Goal: Task Accomplishment & Management: Manage account settings

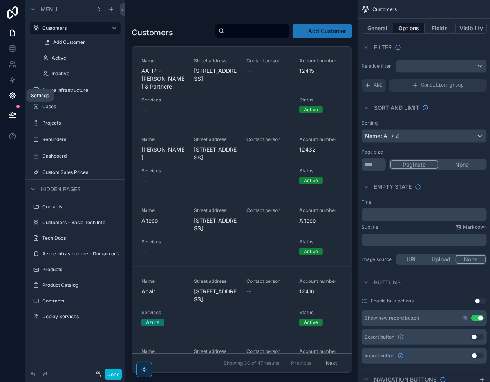
click at [11, 94] on icon at bounding box center [13, 96] width 8 height 8
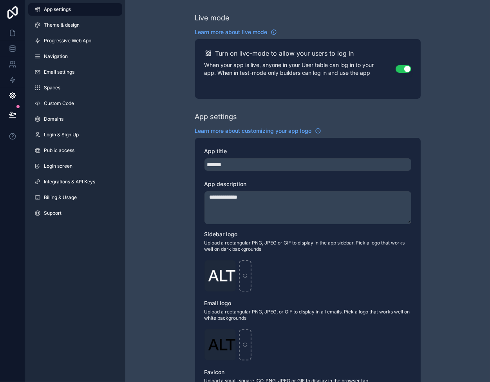
click at [76, 34] on div "App settings Theme & design Progressive Web App Navigation Email settings Space…" at bounding box center [75, 113] width 100 height 226
click at [74, 26] on span "Theme & design" at bounding box center [62, 25] width 36 height 6
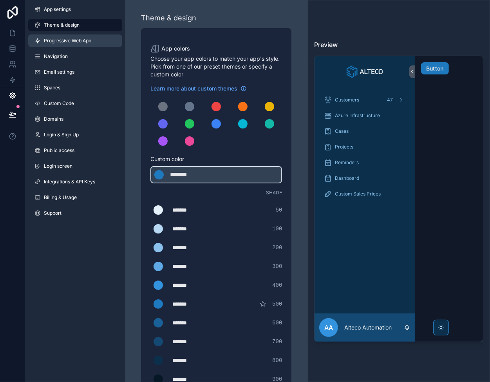
click at [71, 43] on span "Progressive Web App" at bounding box center [67, 41] width 47 height 6
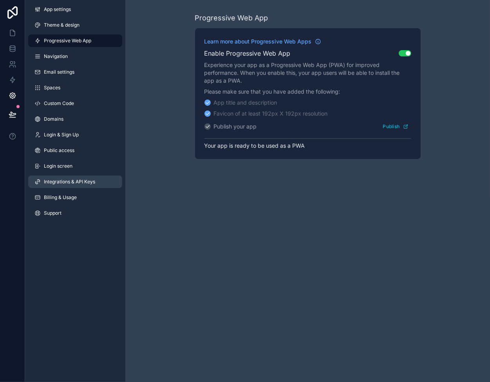
click at [63, 186] on link "Integrations & API Keys" at bounding box center [75, 181] width 94 height 13
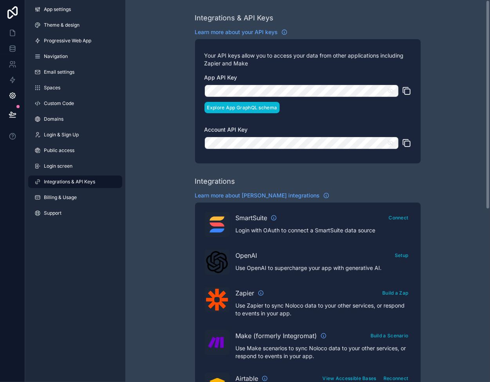
click at [241, 107] on button "Explore App GraphQL schema" at bounding box center [242, 107] width 76 height 11
click at [149, 151] on div "Integrations & API Keys Learn more about your API keys Your API keys allow you …" at bounding box center [307, 349] width 365 height 698
click at [210, 179] on div "Integrations" at bounding box center [215, 181] width 40 height 11
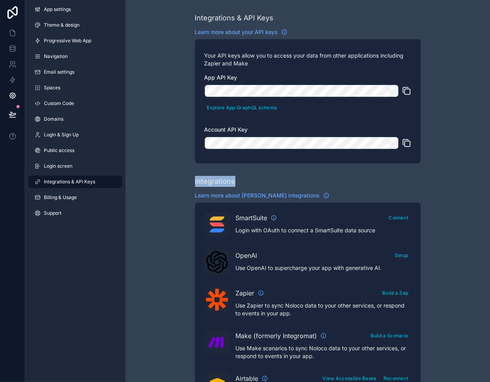
click at [210, 179] on div "Integrations" at bounding box center [215, 181] width 40 height 11
click at [201, 183] on div "Integrations" at bounding box center [215, 181] width 40 height 11
click at [159, 167] on div "Integrations & API Keys Learn more about your API keys Your API keys allow you …" at bounding box center [307, 349] width 365 height 698
click at [152, 169] on div "Integrations & API Keys Learn more about your API keys Your API keys allow you …" at bounding box center [307, 349] width 365 height 698
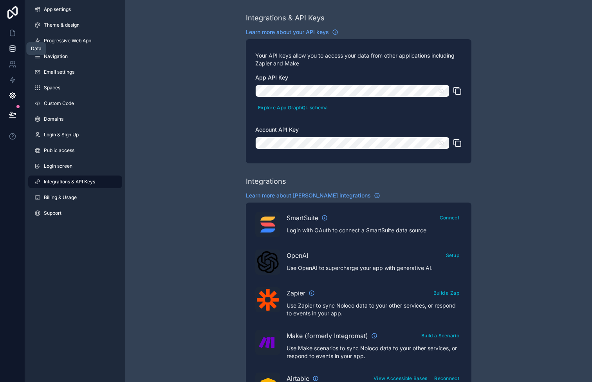
click at [9, 45] on icon at bounding box center [13, 49] width 8 height 8
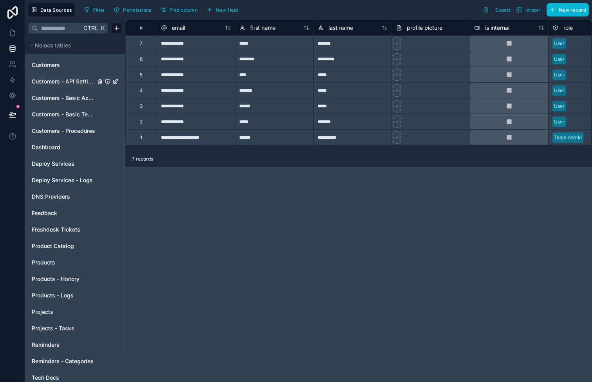
scroll to position [157, 0]
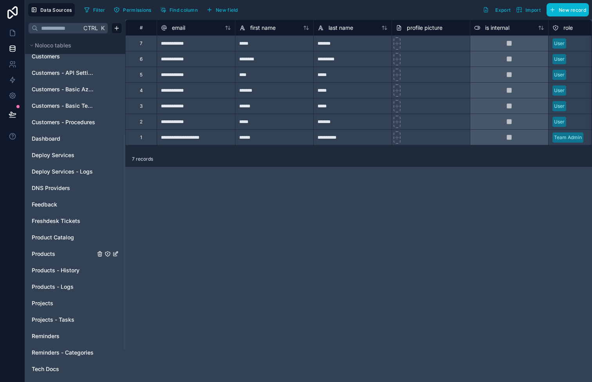
click at [47, 251] on span "Products" at bounding box center [44, 254] width 24 height 8
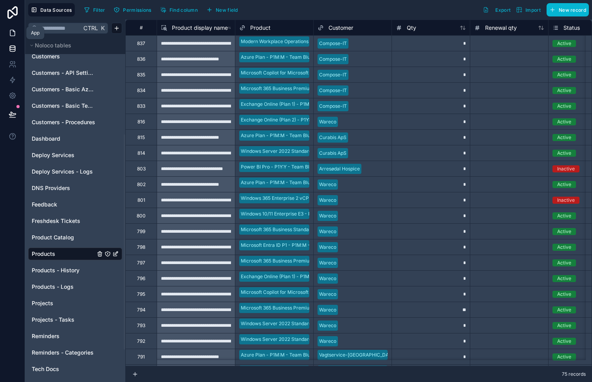
click at [9, 25] on link at bounding box center [12, 33] width 25 height 16
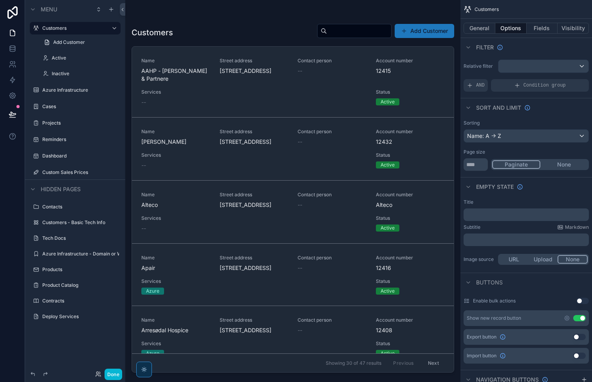
click at [244, 37] on div "scrollable content" at bounding box center [292, 186] width 335 height 372
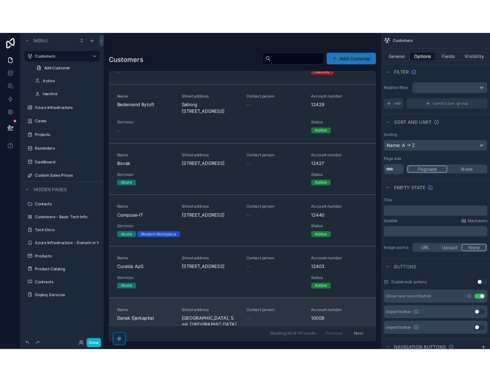
scroll to position [548, 0]
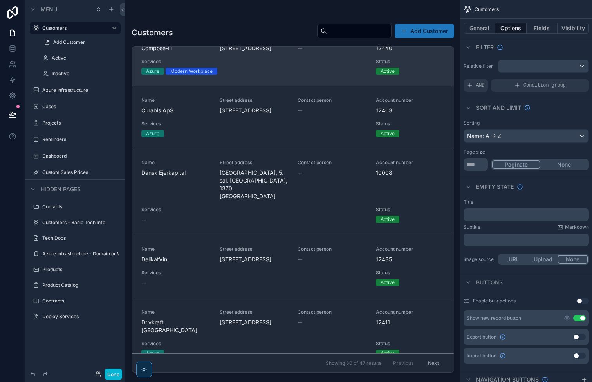
click at [186, 52] on div "Name Compose-IT" at bounding box center [175, 43] width 69 height 17
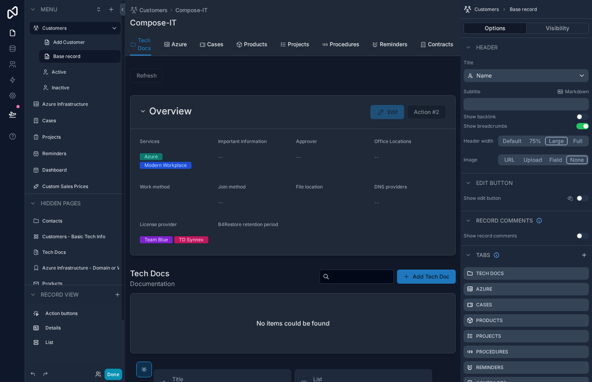
click at [115, 374] on button "Done" at bounding box center [114, 374] width 18 height 11
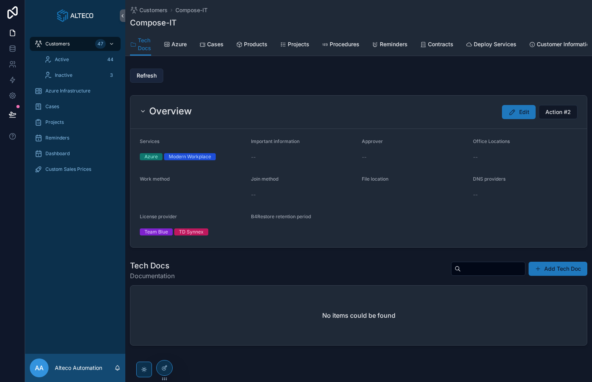
click at [146, 78] on span "Refresh" at bounding box center [147, 76] width 20 height 8
click at [147, 75] on span "Refresh" at bounding box center [147, 76] width 20 height 8
click at [14, 49] on icon at bounding box center [13, 49] width 8 height 8
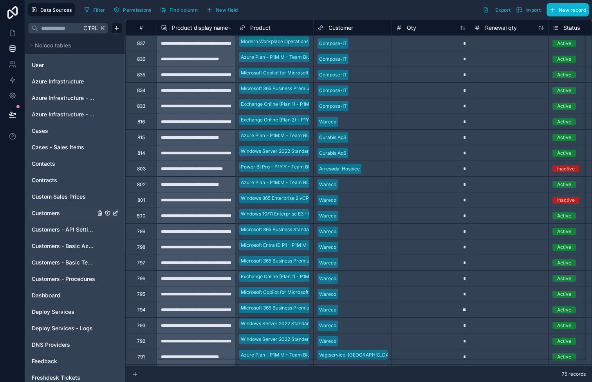
click at [52, 210] on span "Customers" at bounding box center [46, 213] width 28 height 8
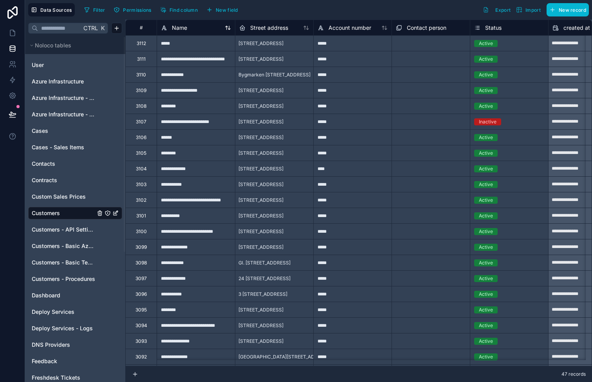
click at [229, 27] on icon at bounding box center [229, 28] width 2 height 4
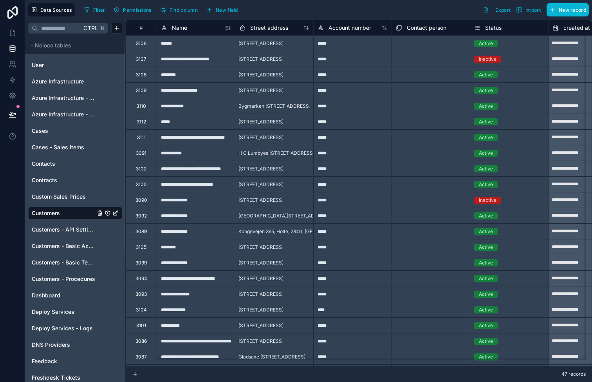
click at [230, 27] on icon at bounding box center [230, 27] width 0 height 3
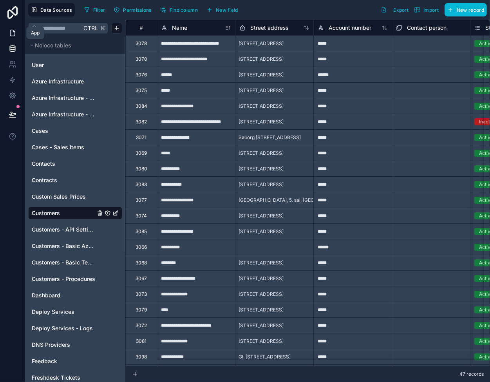
click at [13, 36] on icon at bounding box center [12, 33] width 5 height 6
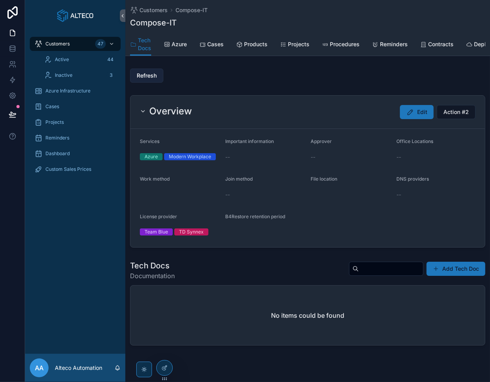
click at [145, 80] on span "Refresh" at bounding box center [147, 76] width 20 height 8
click at [15, 45] on icon at bounding box center [13, 49] width 8 height 8
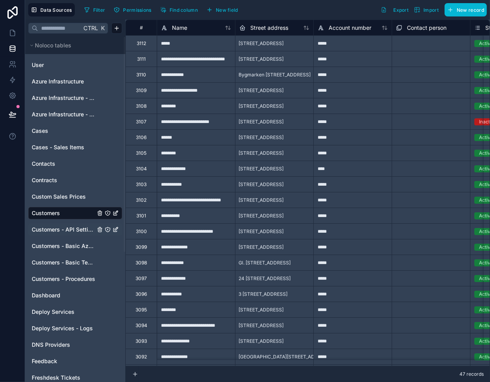
click at [78, 230] on span "Customers - API Settings" at bounding box center [63, 230] width 63 height 8
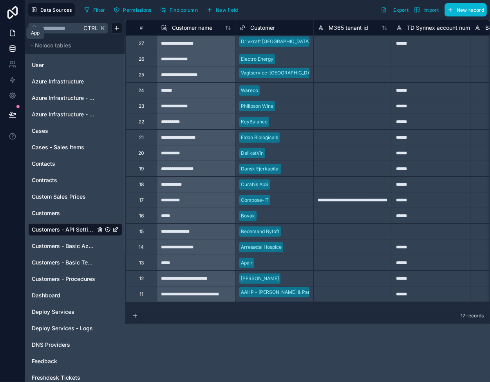
click at [13, 34] on icon at bounding box center [13, 33] width 8 height 8
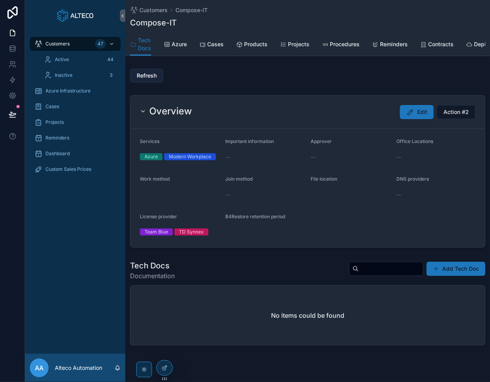
click at [146, 79] on span "Refresh" at bounding box center [147, 76] width 20 height 8
click at [10, 49] on icon at bounding box center [13, 49] width 8 height 8
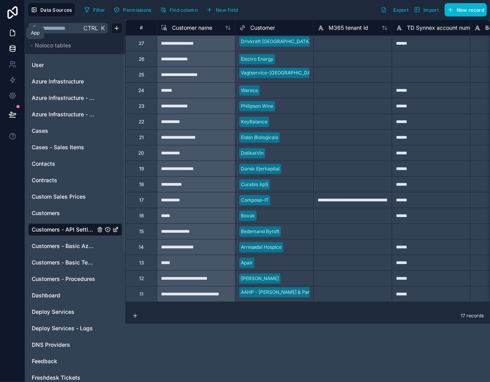
click at [12, 33] on icon at bounding box center [13, 33] width 8 height 8
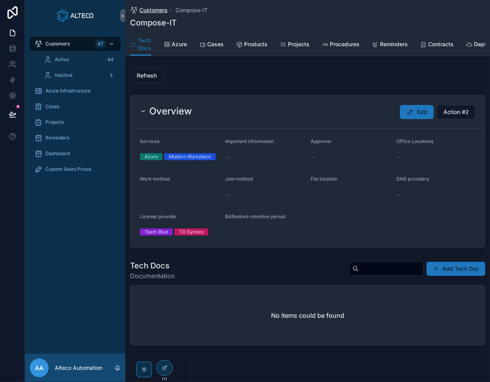
click at [148, 14] on div "Customers Compose-IT Compose-IT" at bounding box center [307, 16] width 355 height 33
click at [147, 9] on span "Customers" at bounding box center [153, 10] width 28 height 8
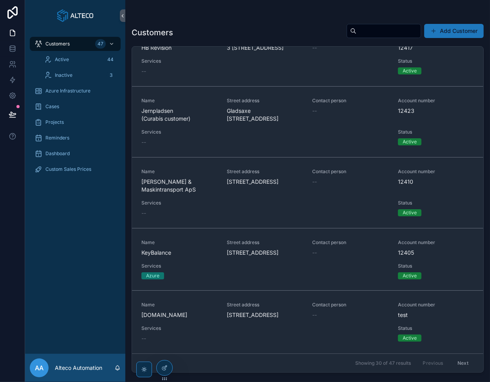
scroll to position [1810, 0]
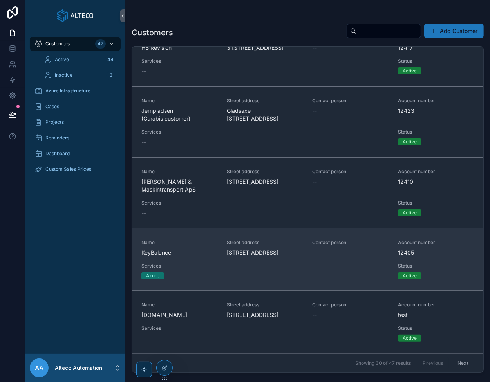
click at [194, 249] on div "Name KeyBalance" at bounding box center [179, 247] width 76 height 17
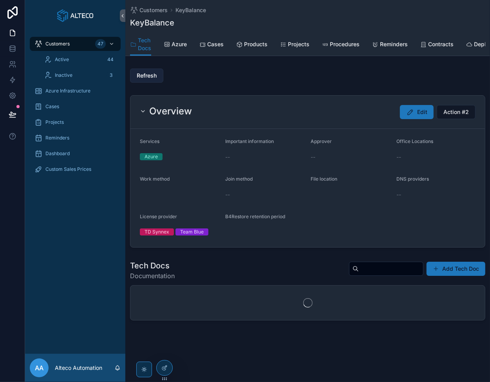
click at [152, 80] on span "Refresh" at bounding box center [147, 76] width 20 height 8
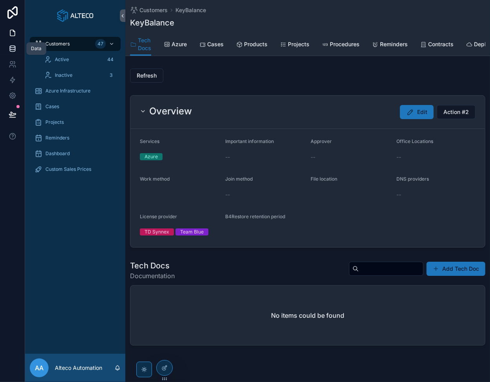
click at [9, 48] on icon at bounding box center [13, 49] width 8 height 8
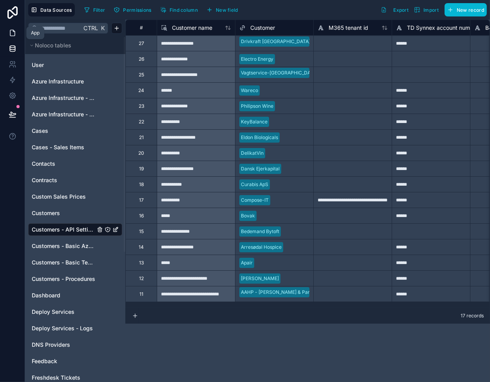
click at [15, 33] on icon at bounding box center [13, 33] width 8 height 8
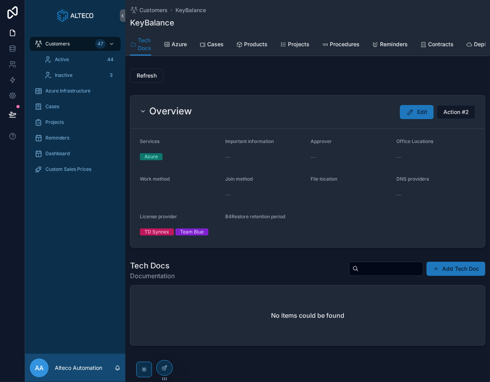
click at [61, 45] on span "Customers" at bounding box center [57, 44] width 24 height 6
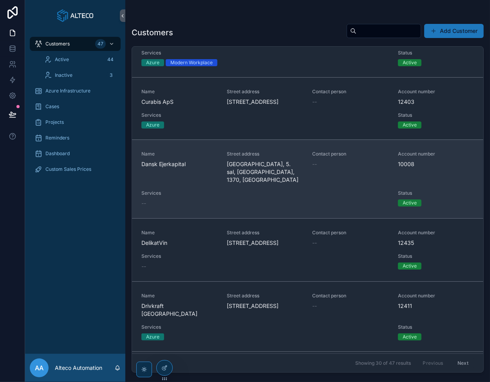
scroll to position [548, 0]
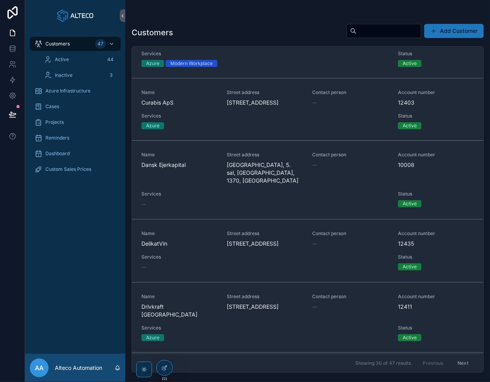
click at [171, 44] on div "Name Compose-IT" at bounding box center [179, 35] width 76 height 17
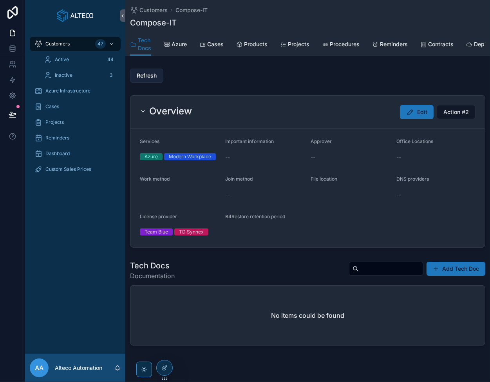
click at [143, 80] on span "Refresh" at bounding box center [147, 76] width 20 height 8
click at [147, 80] on span "Refresh" at bounding box center [147, 76] width 20 height 8
drag, startPoint x: 15, startPoint y: 46, endPoint x: 22, endPoint y: 50, distance: 7.7
click at [15, 46] on icon at bounding box center [13, 49] width 8 height 8
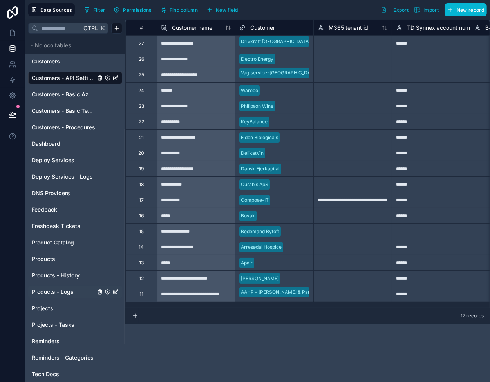
scroll to position [157, 0]
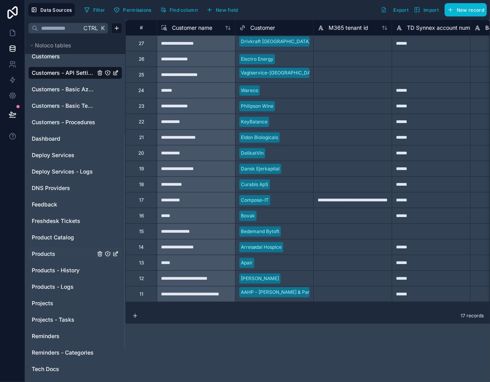
click at [51, 255] on span "Products" at bounding box center [44, 254] width 24 height 8
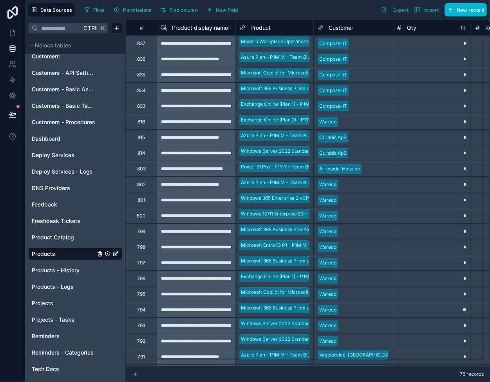
click at [401, 43] on div "*" at bounding box center [431, 43] width 78 height 16
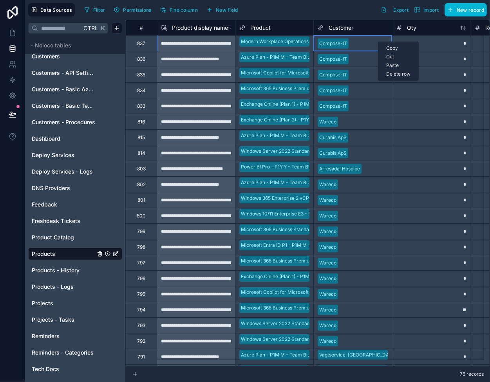
click at [398, 75] on div "Delete row" at bounding box center [398, 74] width 40 height 9
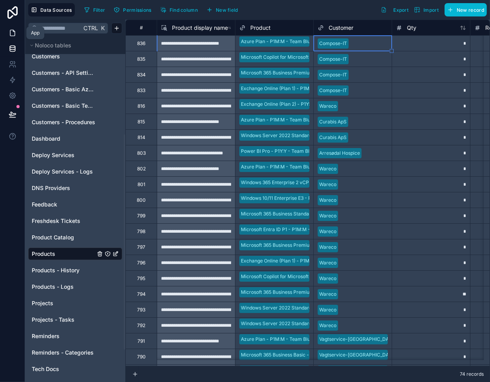
click at [8, 34] on link at bounding box center [12, 33] width 25 height 16
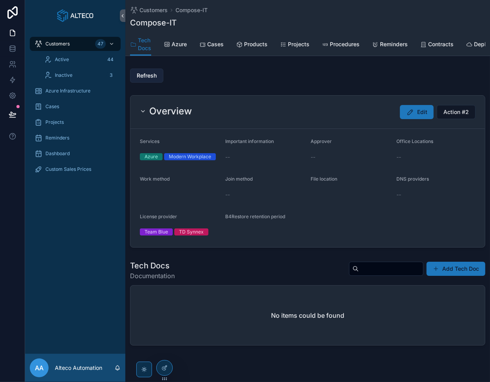
click at [147, 80] on span "Refresh" at bounding box center [147, 76] width 20 height 8
drag, startPoint x: 10, startPoint y: 48, endPoint x: 19, endPoint y: 49, distance: 9.1
click at [10, 48] on icon at bounding box center [12, 48] width 5 height 3
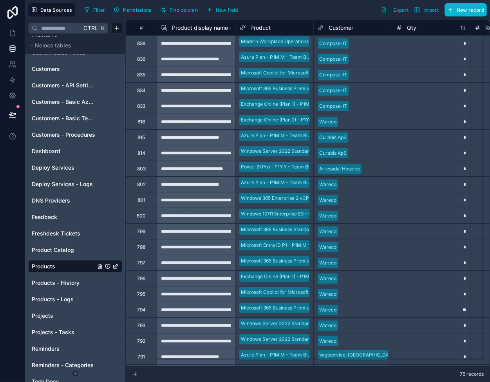
scroll to position [196, 0]
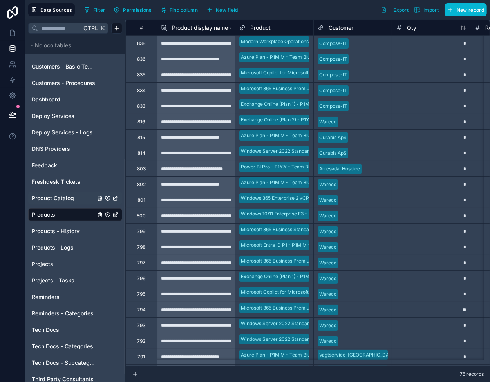
click at [52, 197] on span "Product Catalog" at bounding box center [53, 198] width 42 height 8
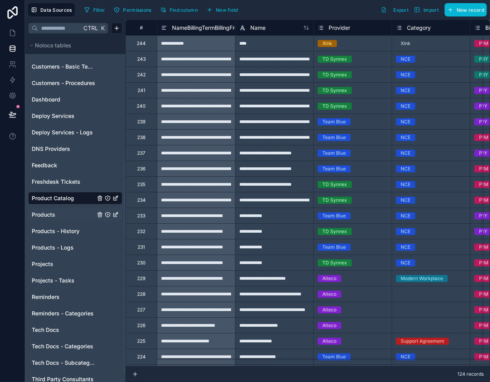
click at [52, 213] on span "Products" at bounding box center [44, 215] width 24 height 8
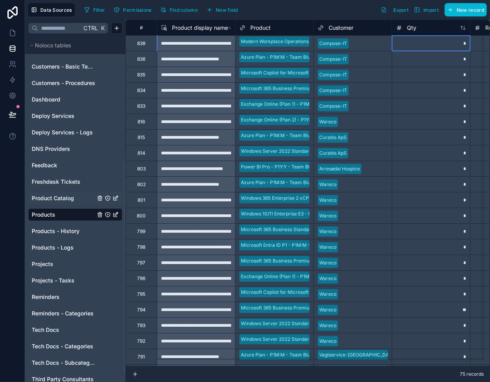
click at [400, 44] on div "*" at bounding box center [431, 43] width 78 height 16
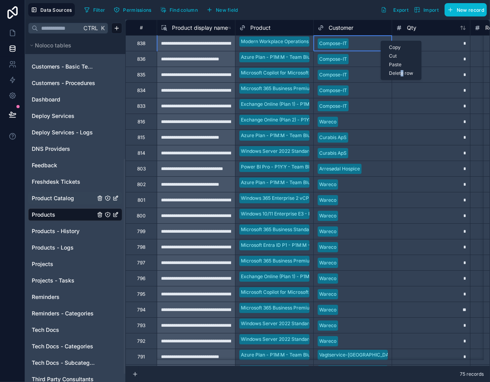
drag, startPoint x: 381, startPoint y: 41, endPoint x: 403, endPoint y: 73, distance: 39.3
click at [402, 72] on div "Delete row" at bounding box center [401, 73] width 40 height 9
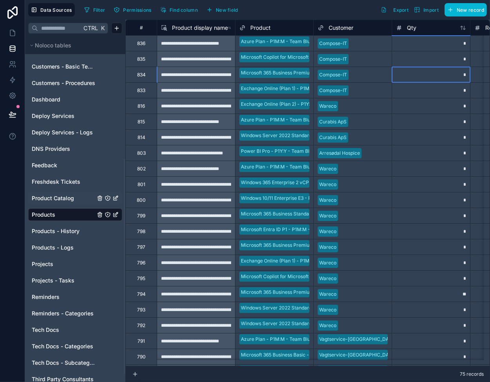
click at [404, 73] on div "*" at bounding box center [431, 75] width 78 height 16
click at [376, 40] on div at bounding box center [370, 44] width 36 height 8
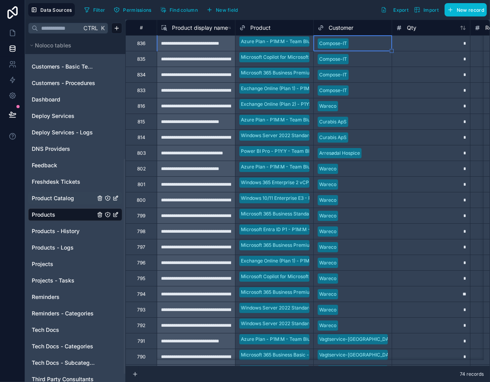
click at [13, 31] on icon at bounding box center [14, 31] width 2 height 2
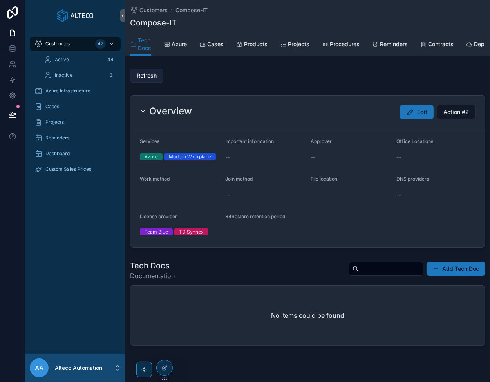
click at [155, 76] on span "Refresh" at bounding box center [147, 76] width 20 height 8
click at [10, 52] on link at bounding box center [12, 49] width 25 height 16
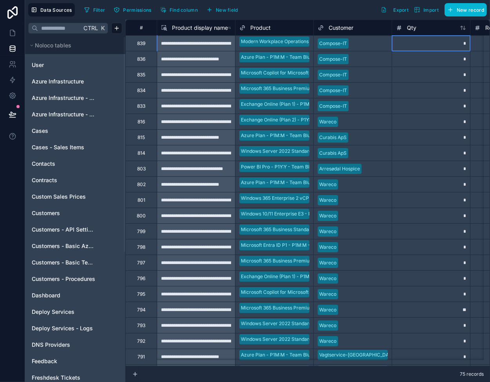
click at [425, 42] on div "*" at bounding box center [431, 43] width 78 height 16
drag, startPoint x: 423, startPoint y: 41, endPoint x: 445, endPoint y: 74, distance: 39.0
click at [445, 74] on div "Delete row" at bounding box center [444, 73] width 40 height 9
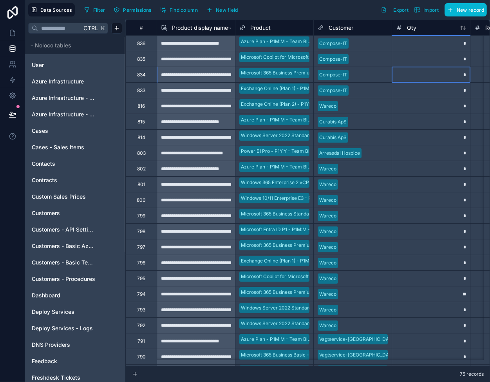
click at [445, 74] on div "*" at bounding box center [431, 75] width 78 height 16
click at [431, 43] on div "*" at bounding box center [431, 43] width 78 height 16
click at [13, 30] on icon at bounding box center [12, 33] width 5 height 6
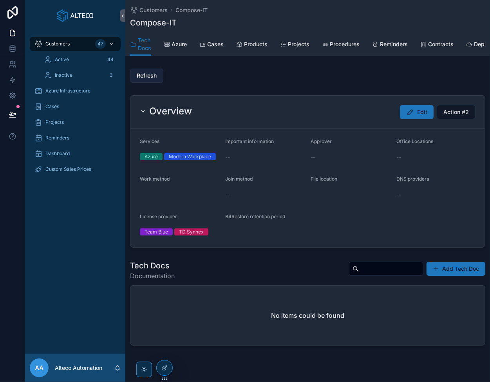
click at [150, 78] on span "Refresh" at bounding box center [147, 76] width 20 height 8
click at [15, 47] on icon at bounding box center [12, 48] width 5 height 3
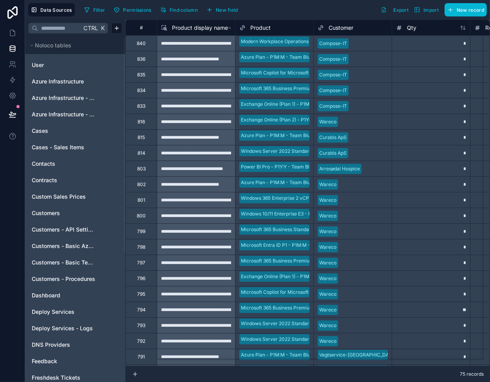
click at [376, 42] on div at bounding box center [370, 44] width 36 height 8
drag, startPoint x: 416, startPoint y: 39, endPoint x: 433, endPoint y: 72, distance: 36.6
click at [432, 72] on div "Delete row" at bounding box center [436, 71] width 40 height 9
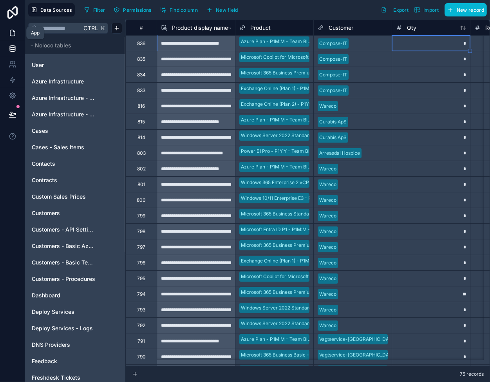
click at [11, 31] on icon at bounding box center [13, 33] width 8 height 8
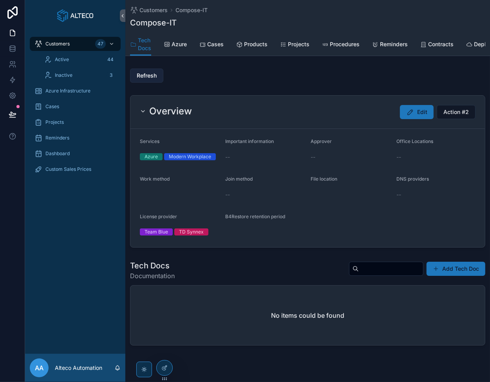
click at [154, 73] on button "Refresh" at bounding box center [146, 76] width 33 height 14
click at [146, 78] on span "Refresh" at bounding box center [147, 76] width 20 height 8
drag, startPoint x: 146, startPoint y: 78, endPoint x: 107, endPoint y: 101, distance: 44.7
click at [146, 78] on span "Refresh" at bounding box center [147, 76] width 20 height 8
click at [9, 45] on icon at bounding box center [13, 49] width 8 height 8
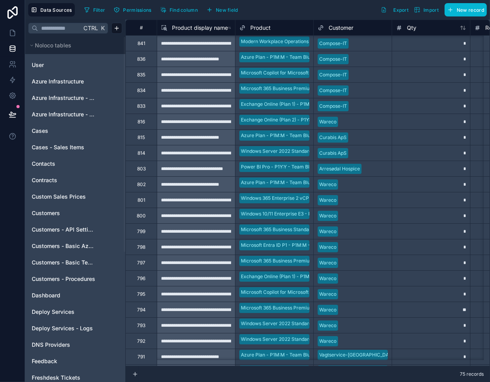
scroll to position [39, 0]
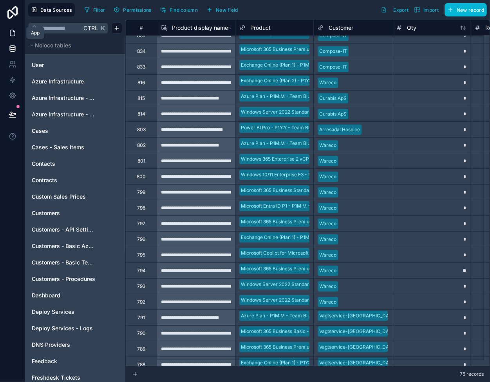
click at [11, 32] on icon at bounding box center [13, 33] width 8 height 8
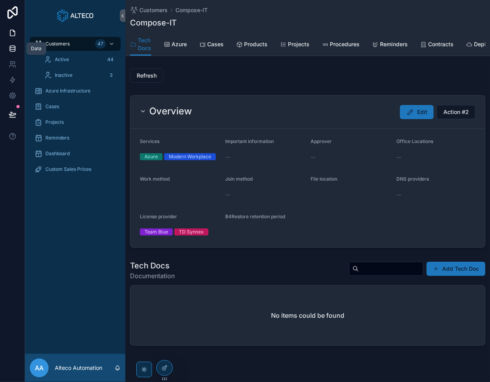
click at [9, 48] on icon at bounding box center [13, 49] width 8 height 8
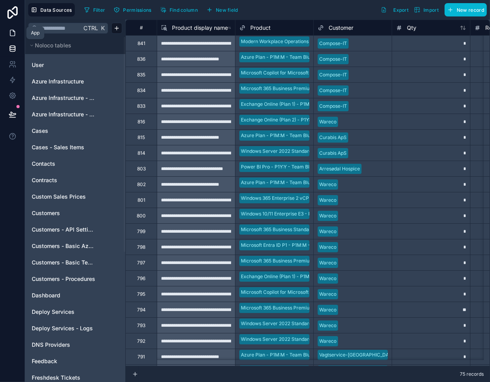
click at [11, 33] on icon at bounding box center [13, 33] width 8 height 8
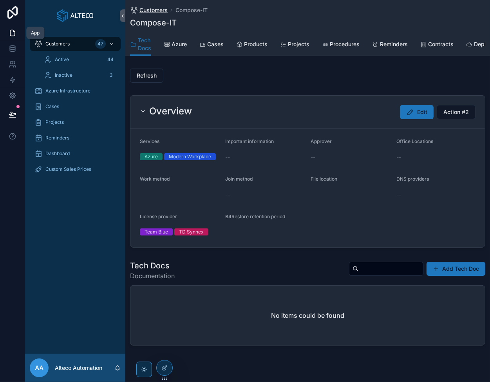
click at [148, 9] on span "Customers" at bounding box center [153, 10] width 28 height 8
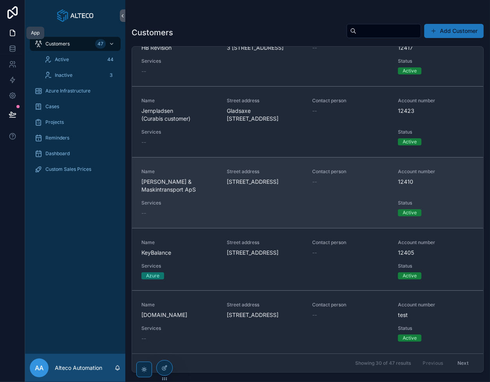
scroll to position [1810, 0]
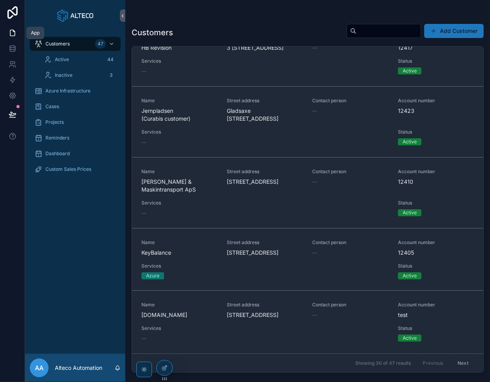
click at [456, 361] on button "Next" at bounding box center [463, 363] width 22 height 12
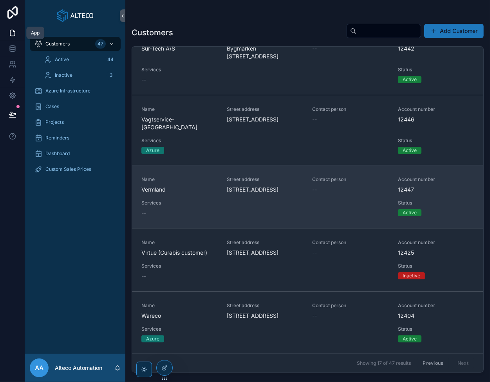
scroll to position [893, 0]
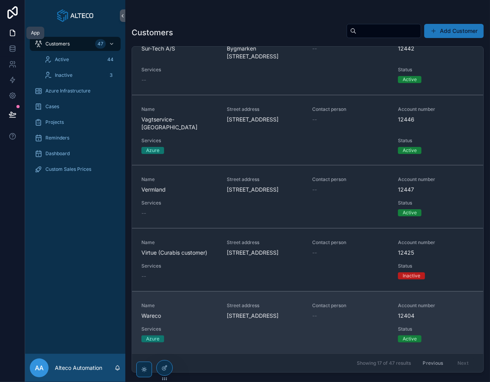
click at [188, 312] on span "Wareco" at bounding box center [179, 316] width 76 height 8
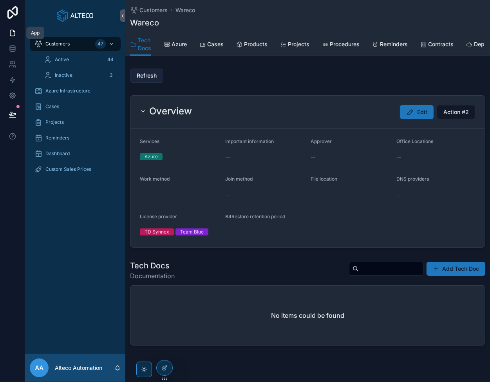
click at [144, 80] on span "Refresh" at bounding box center [147, 76] width 20 height 8
click at [147, 23] on h1 "Wareco" at bounding box center [144, 22] width 29 height 11
click at [142, 23] on h1 "Wareco" at bounding box center [144, 22] width 29 height 11
click at [11, 34] on icon at bounding box center [13, 33] width 8 height 8
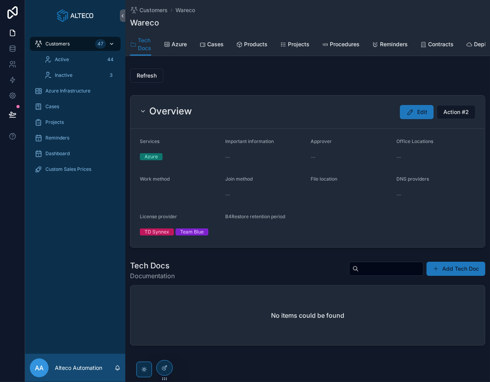
click at [67, 40] on div "Customers 47" at bounding box center [74, 44] width 81 height 13
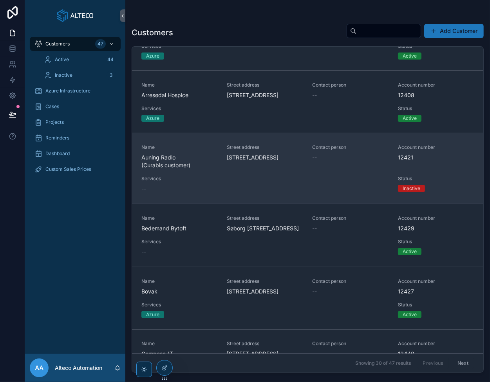
scroll to position [431, 0]
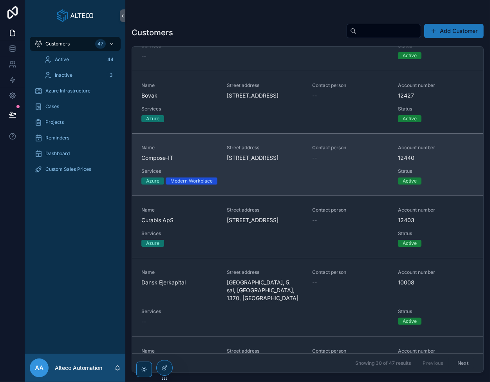
click at [180, 151] on span "Name" at bounding box center [179, 148] width 76 height 6
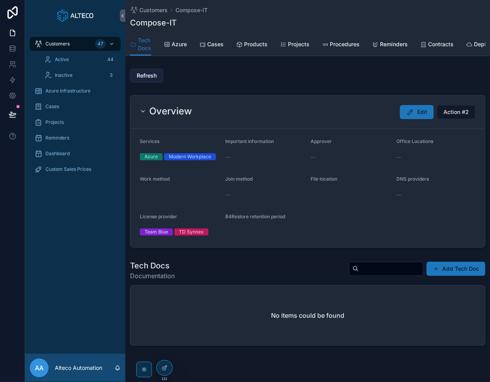
click at [145, 80] on span "Refresh" at bounding box center [147, 76] width 20 height 8
click at [152, 78] on span "Refresh" at bounding box center [147, 76] width 20 height 8
